Goal: Navigation & Orientation: Find specific page/section

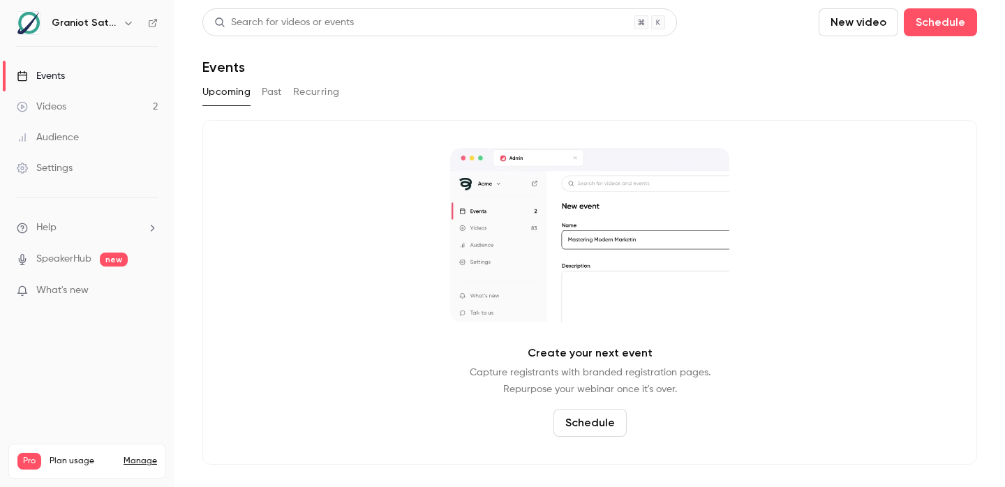
click at [114, 117] on link "Videos 2" at bounding box center [87, 106] width 174 height 31
